Goal: Book appointment/travel/reservation

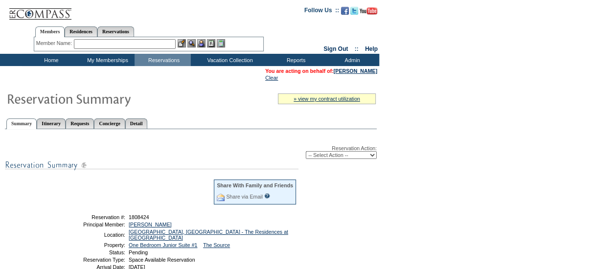
click at [349, 159] on select "-- Select Action -- Modify Reservation Dates Modify Reservation Cost Modify Occ…" at bounding box center [341, 155] width 71 height 8
select select "ConfirmRes"
click at [306, 152] on select "-- Select Action -- Modify Reservation Dates Modify Reservation Cost Modify Occ…" at bounding box center [341, 155] width 71 height 8
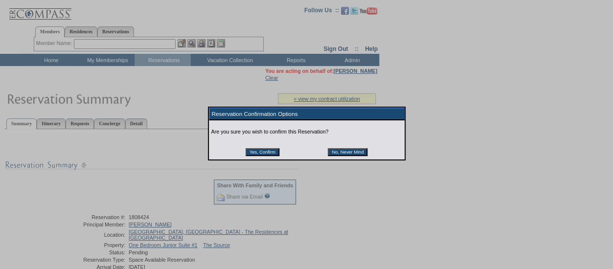
click at [281, 149] on table "Yes, Confirm No, Never Mind" at bounding box center [306, 148] width 124 height 17
click at [260, 156] on input "Yes, Confirm" at bounding box center [262, 152] width 34 height 8
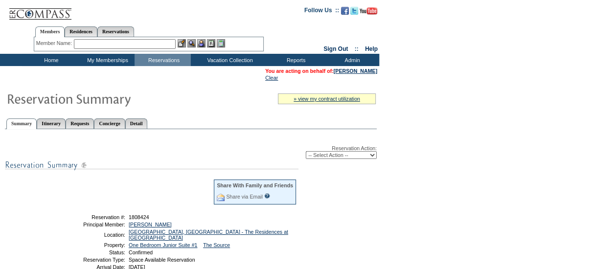
click at [376, 75] on td "Clear" at bounding box center [321, 78] width 112 height 6
click at [374, 74] on table "You are acting on behalf of: [PERSON_NAME] Clear" at bounding box center [321, 74] width 114 height 15
click at [373, 73] on link "[PERSON_NAME]" at bounding box center [355, 71] width 44 height 6
